Goal: Find specific page/section: Find specific page/section

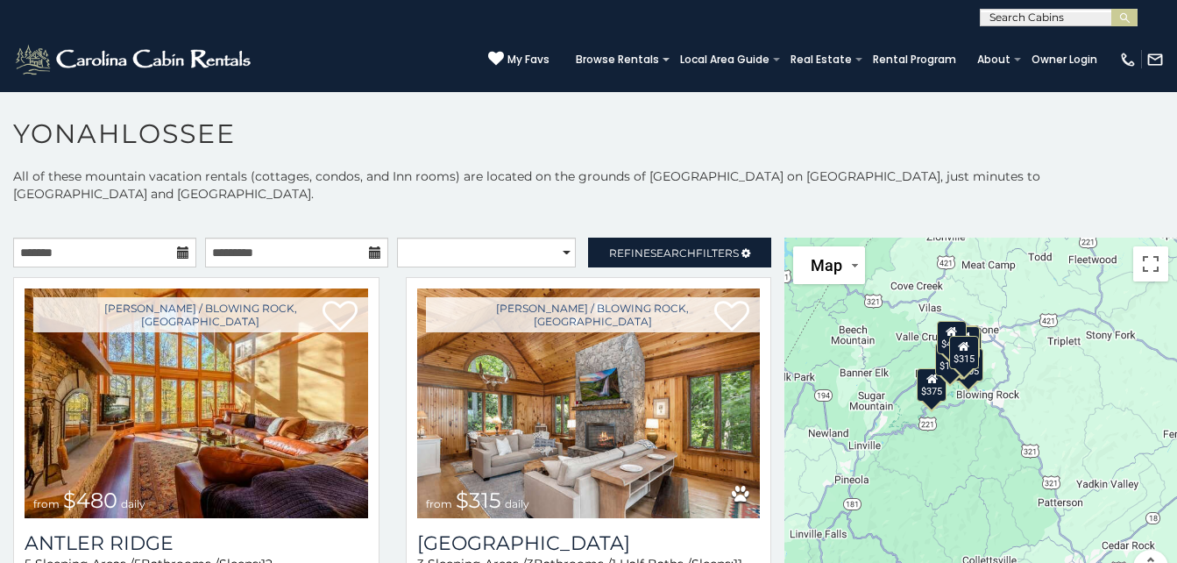
drag, startPoint x: 955, startPoint y: 384, endPoint x: 814, endPoint y: 325, distance: 152.9
click at [814, 325] on div "$480 $315 $195 $675 $165 $125 $155 $205 $220 $120 $140 $200 $135 $125 $125 $375…" at bounding box center [981, 422] width 393 height 368
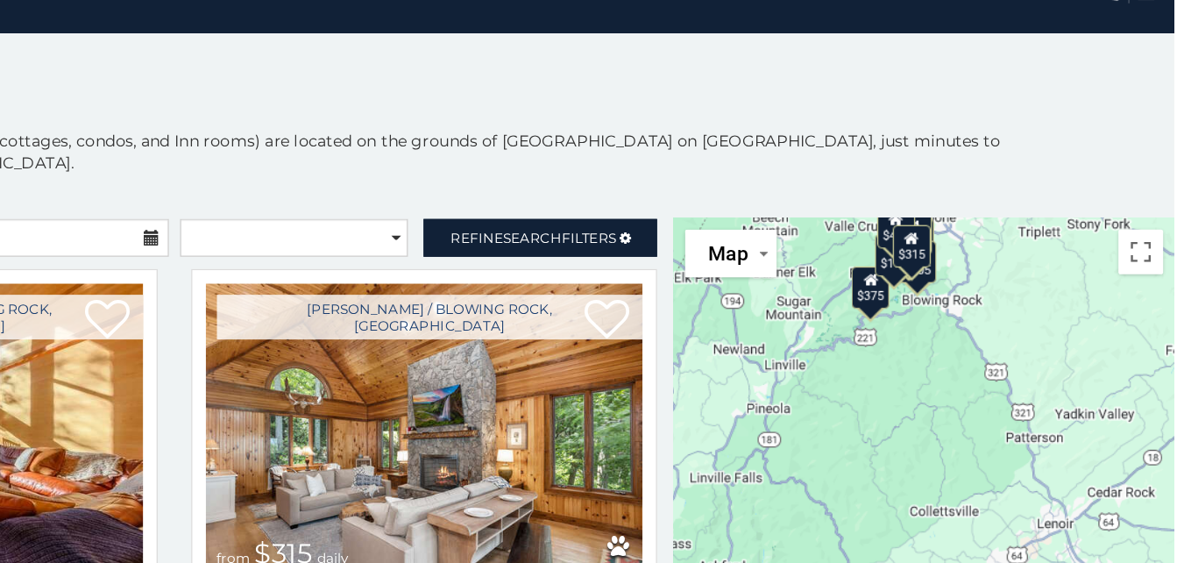
drag, startPoint x: 935, startPoint y: 429, endPoint x: 942, endPoint y: 333, distance: 95.8
click at [942, 333] on div "$480 $315 $195 $675 $165 $125 $155 $205 $220 $120 $140 $200 $135 $125 $125 $375…" at bounding box center [981, 422] width 393 height 368
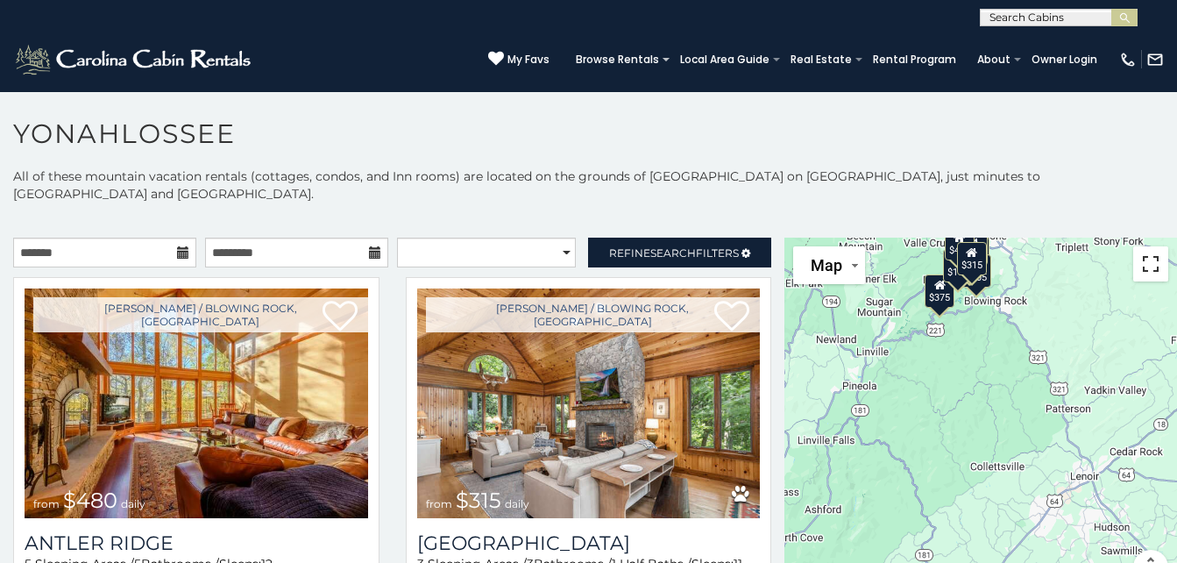
click at [1143, 248] on button "Toggle fullscreen view" at bounding box center [1150, 263] width 35 height 35
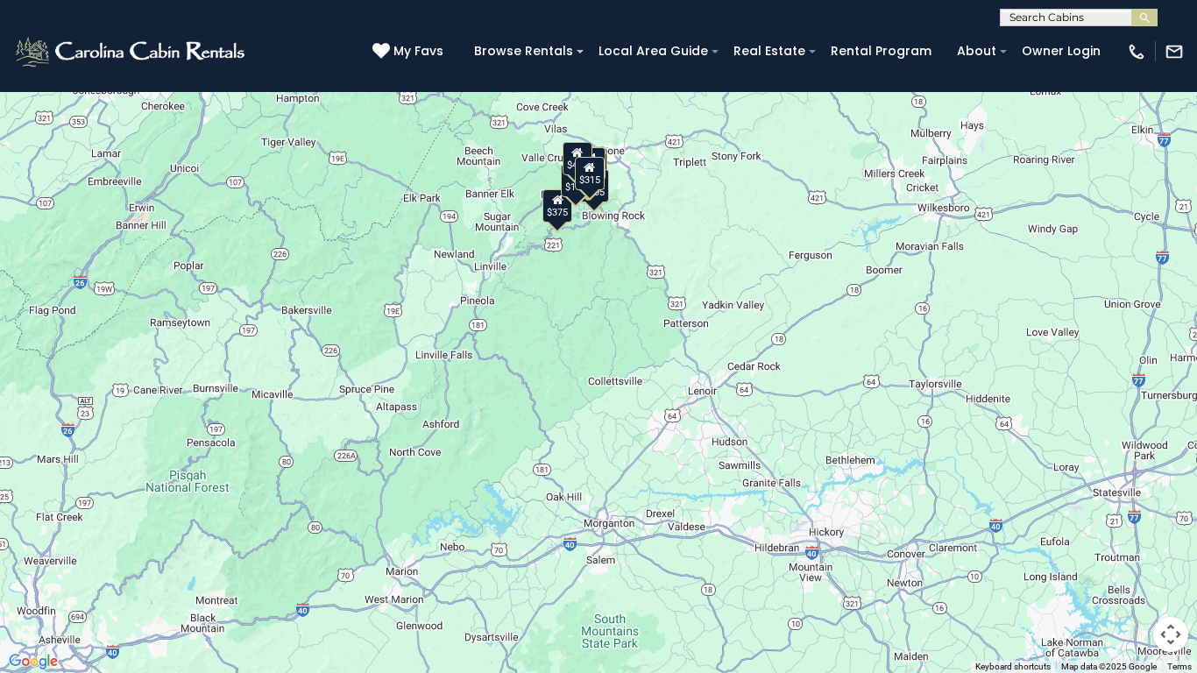
click at [1168, 23] on button "Toggle fullscreen view" at bounding box center [1171, 26] width 35 height 35
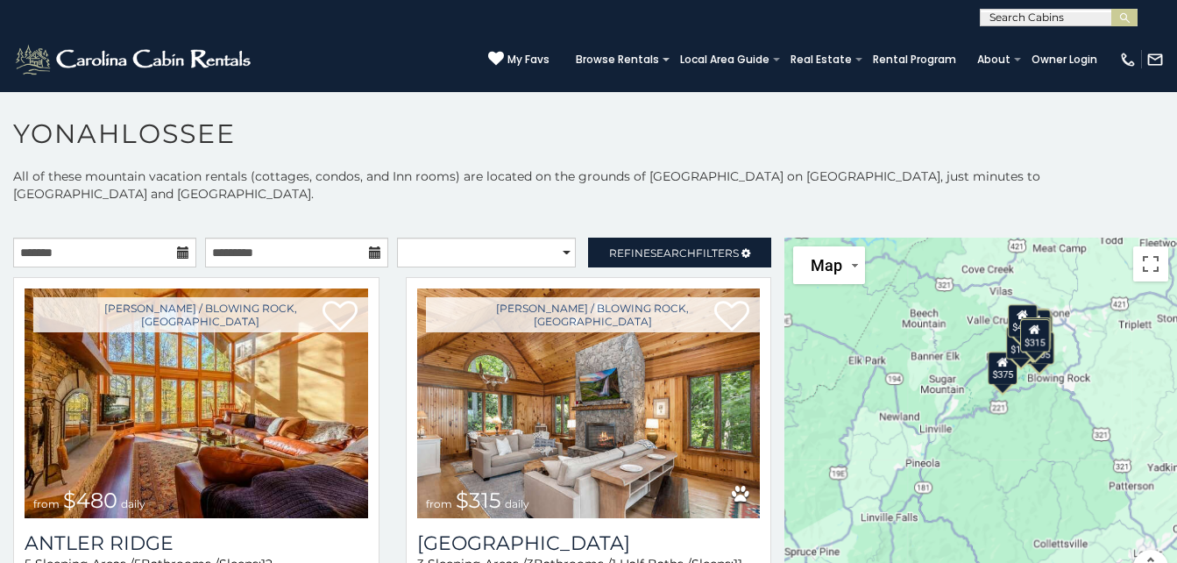
drag, startPoint x: 994, startPoint y: 338, endPoint x: 1042, endPoint y: 439, distance: 111.7
click at [1042, 439] on div "$480 $315 $195 $675 $165 $125 $155 $205 $220 $120 $140 $200 $135 $125 $125 $375…" at bounding box center [981, 422] width 393 height 368
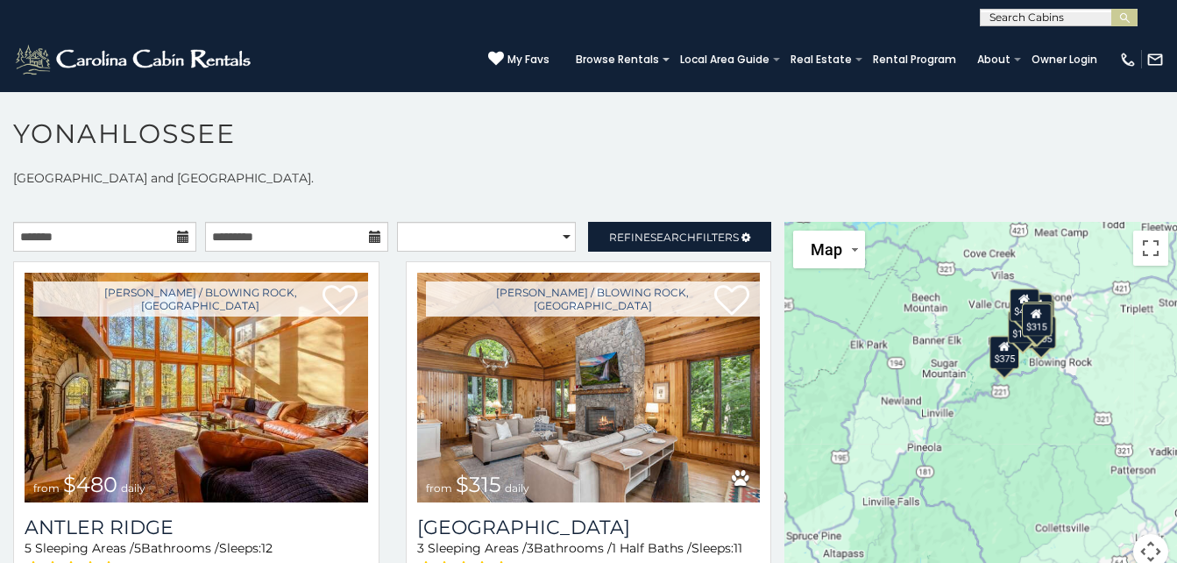
click at [1142, 536] on button "Map camera controls" at bounding box center [1150, 551] width 35 height 35
click at [1102, 446] on button "Zoom in" at bounding box center [1107, 463] width 35 height 35
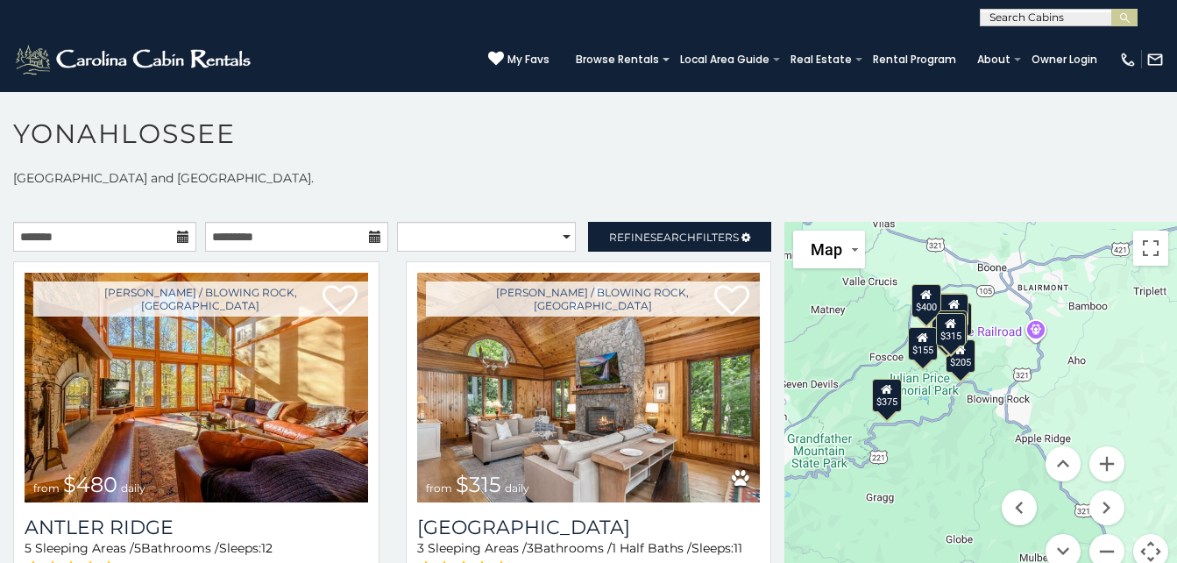
drag, startPoint x: 1102, startPoint y: 325, endPoint x: 948, endPoint y: 409, distance: 175.0
click at [948, 409] on div "$480 $315 $195 $675 $165 $125 $155 $205 $220 $120 $140 $200 $135 $125 $125 $375…" at bounding box center [981, 406] width 393 height 368
click at [1107, 446] on button "Zoom in" at bounding box center [1107, 463] width 35 height 35
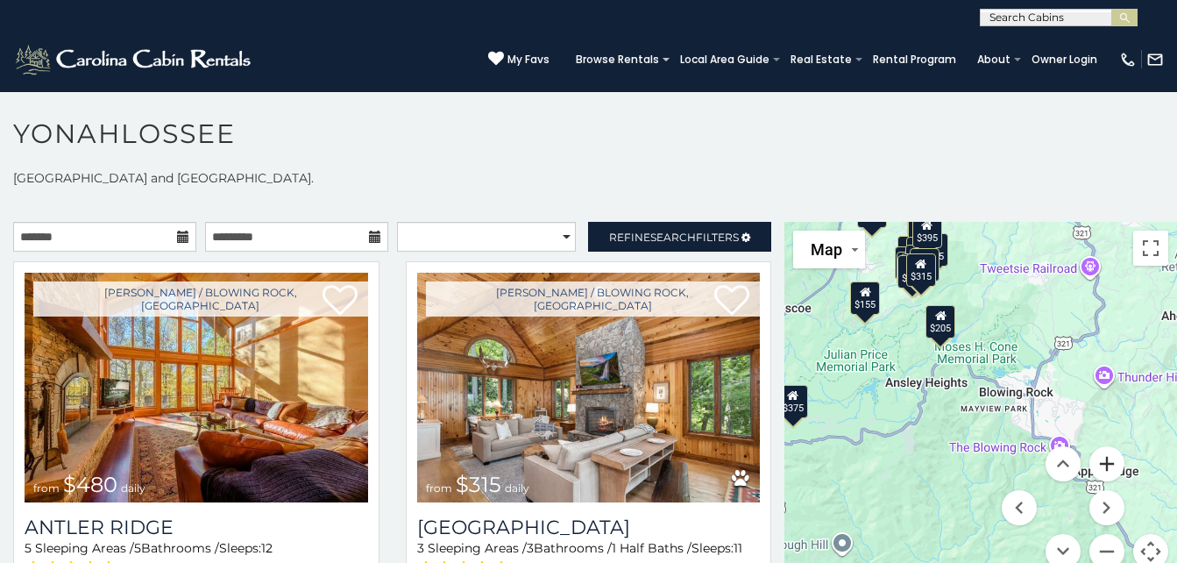
click at [1107, 446] on button "Zoom in" at bounding box center [1107, 463] width 35 height 35
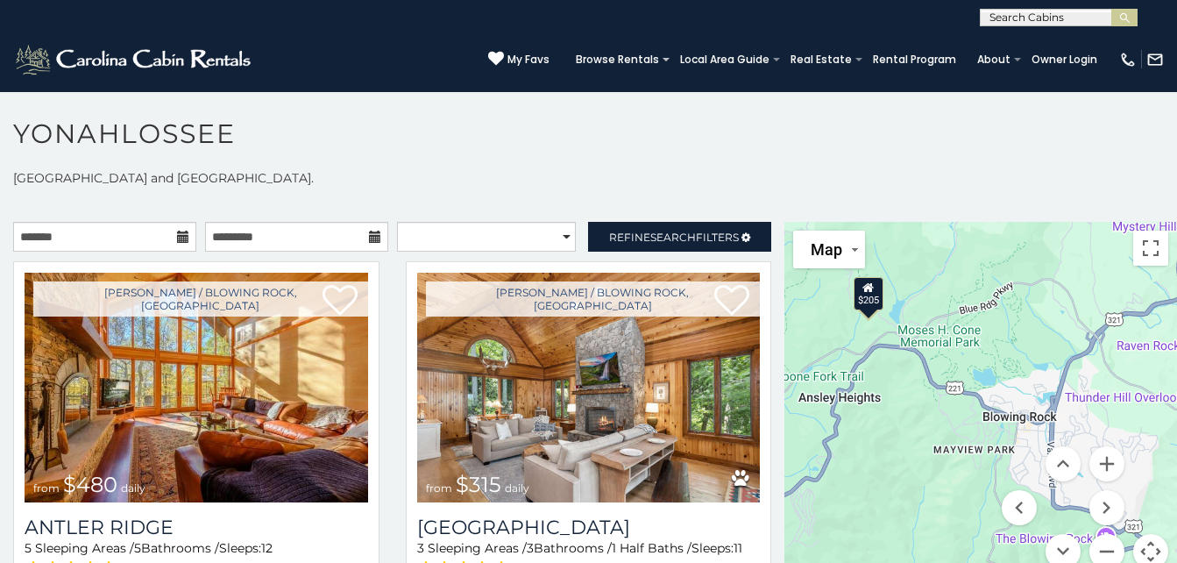
drag, startPoint x: 942, startPoint y: 281, endPoint x: 911, endPoint y: 330, distance: 58.4
click at [911, 330] on div "$480 $315 $195 $675 $165 $125 $155 $205 $220 $120 $140 $200 $135 $125 $125 $375…" at bounding box center [981, 406] width 393 height 368
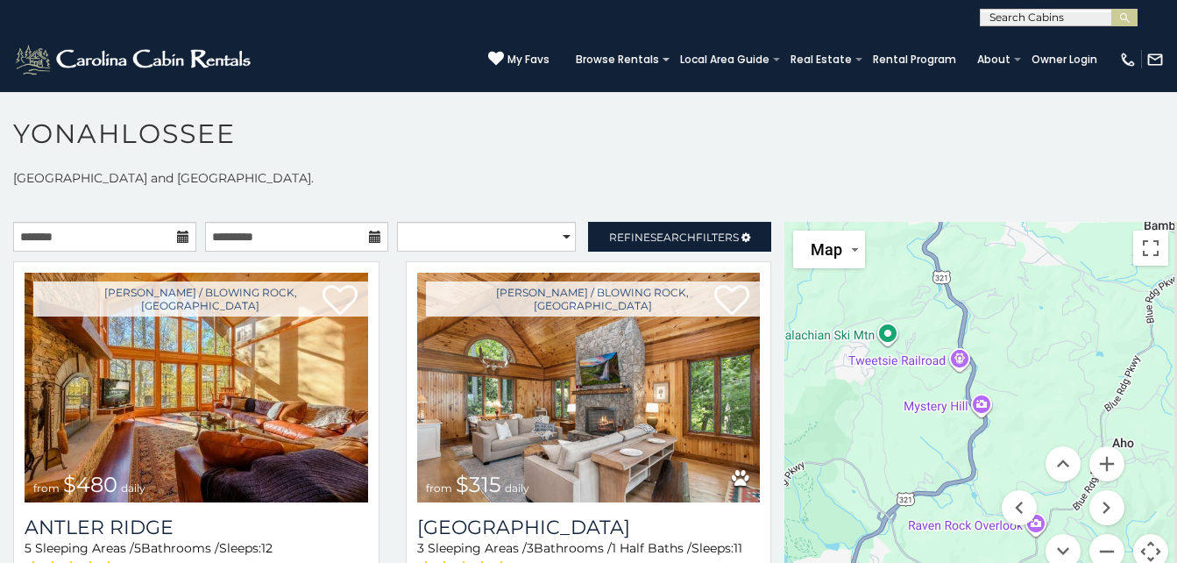
drag, startPoint x: 1055, startPoint y: 366, endPoint x: 840, endPoint y: 539, distance: 276.8
click at [840, 539] on div "$480 $315 $195 $675 $165 $125 $155 $205 $220 $120 $140 $200 $135 $125 $125 $375…" at bounding box center [981, 406] width 393 height 368
